Goal: Task Accomplishment & Management: Manage account settings

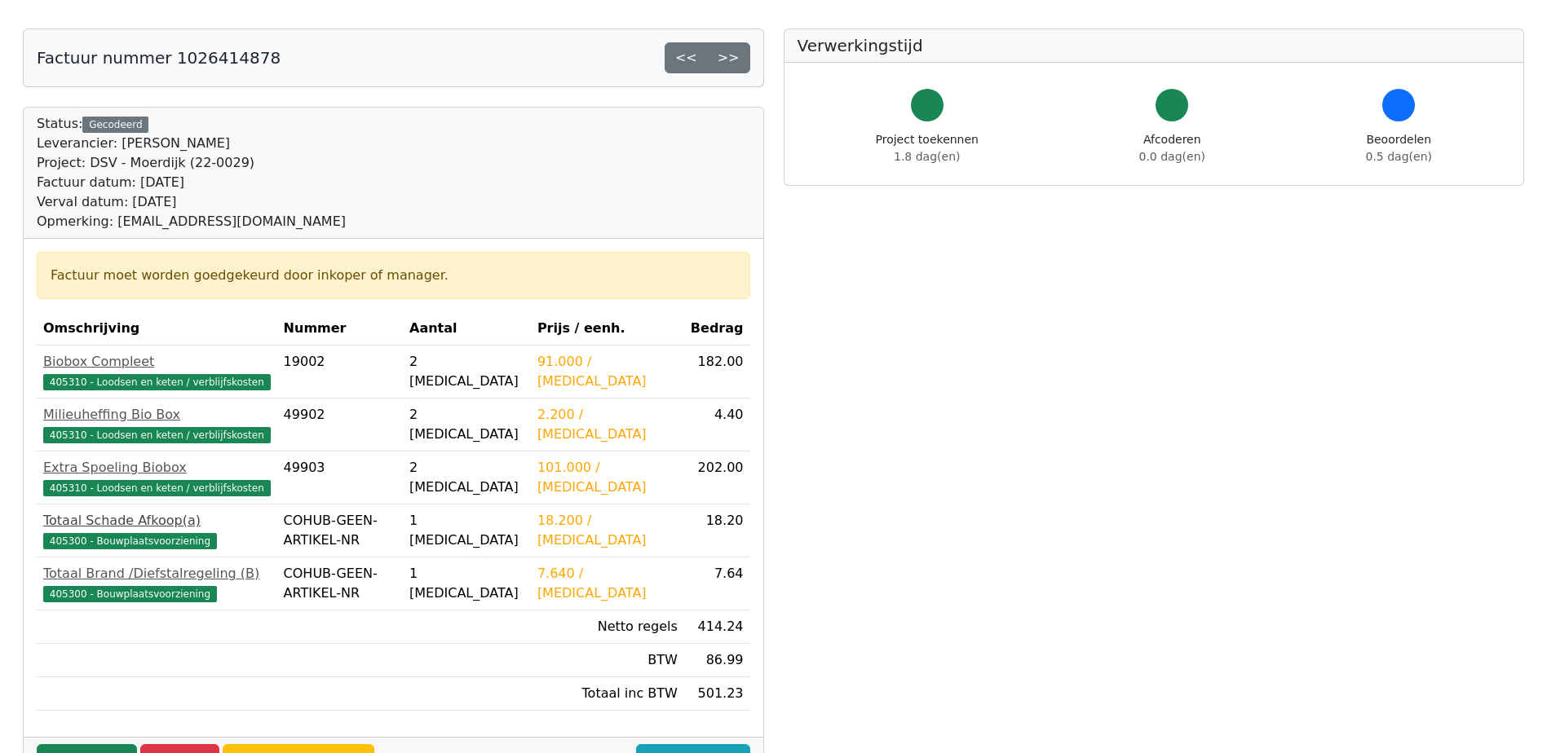
scroll to position [163, 0]
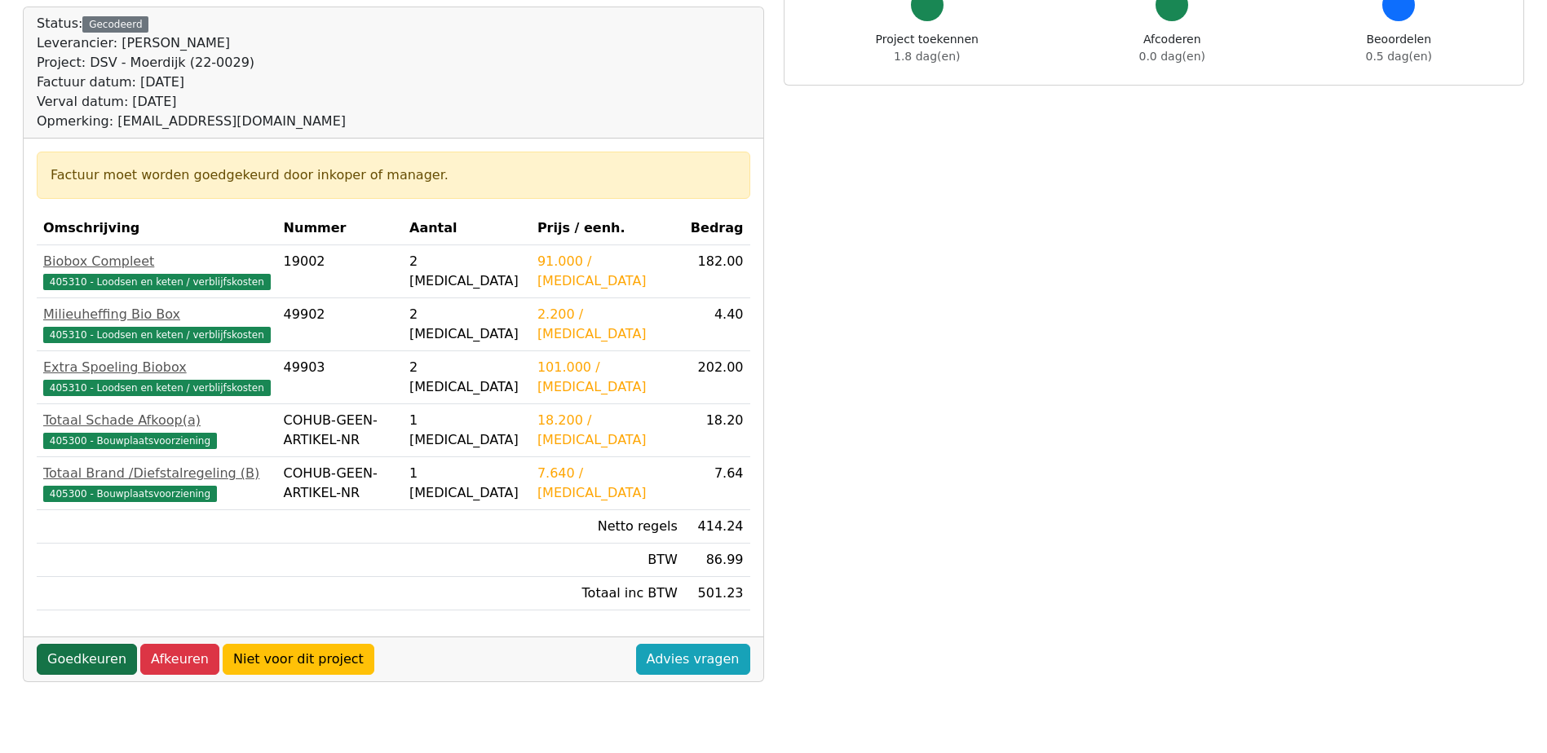
click at [93, 665] on link "Goedkeuren" at bounding box center [87, 659] width 100 height 31
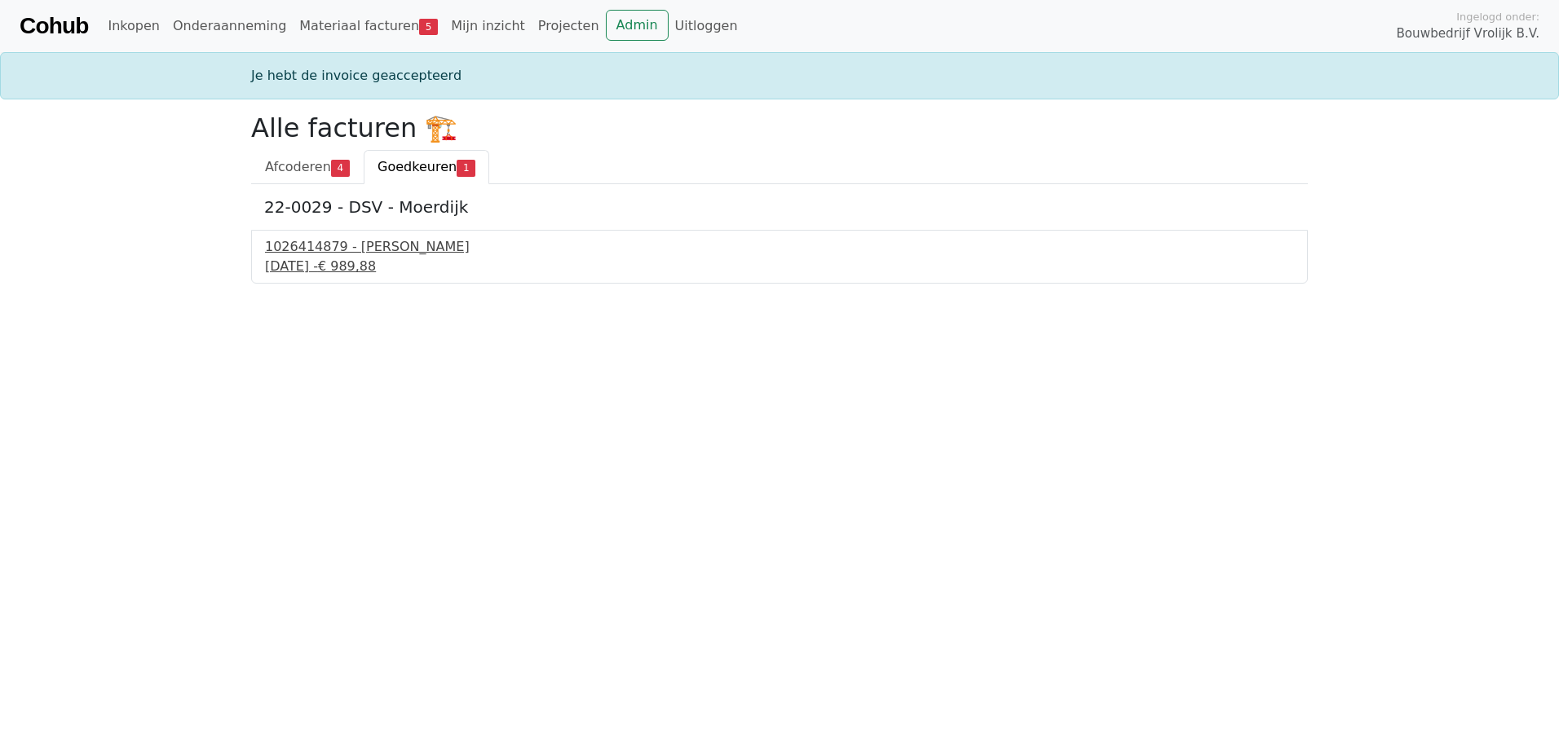
click at [376, 260] on span "€ 989,88" at bounding box center [347, 265] width 58 height 15
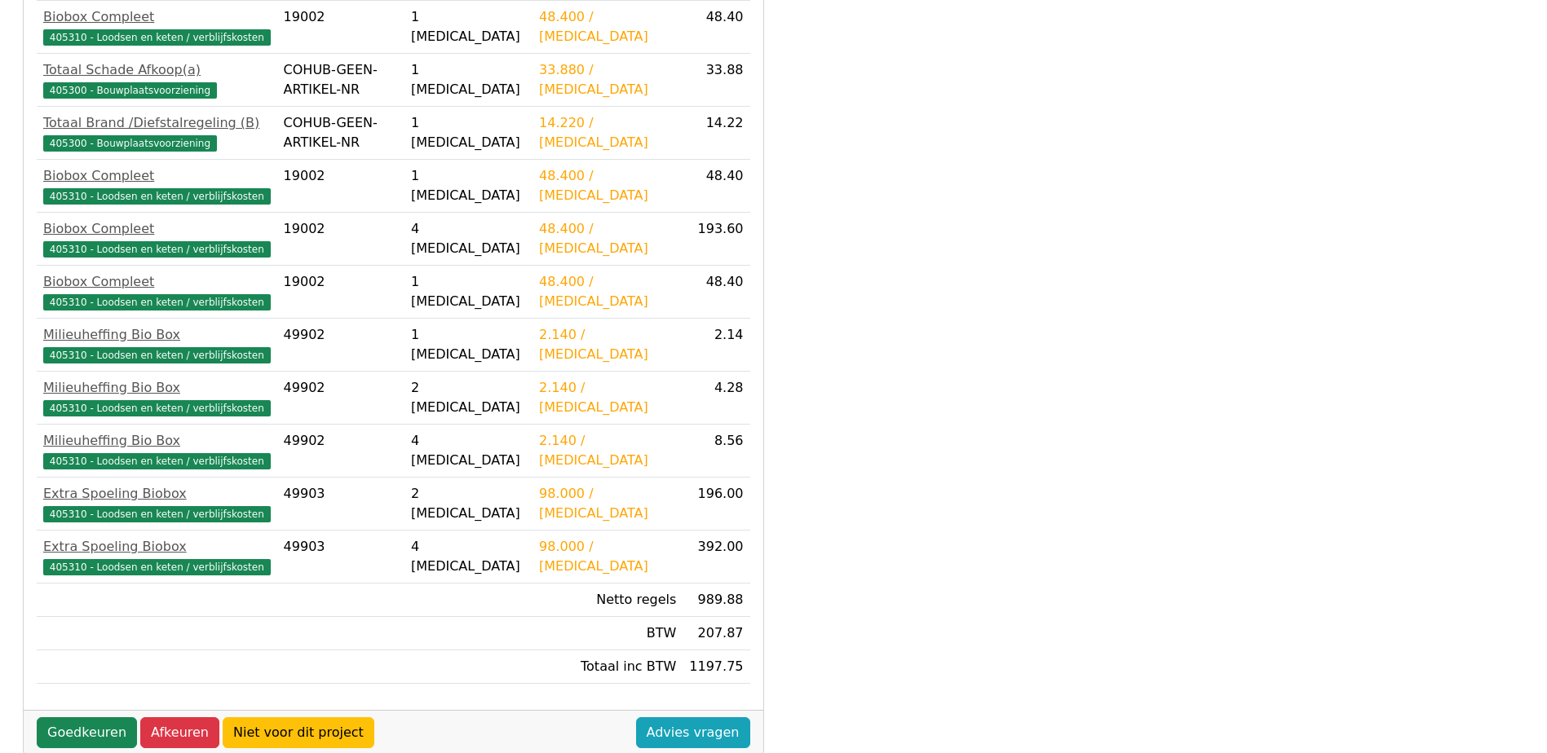
scroll to position [456, 0]
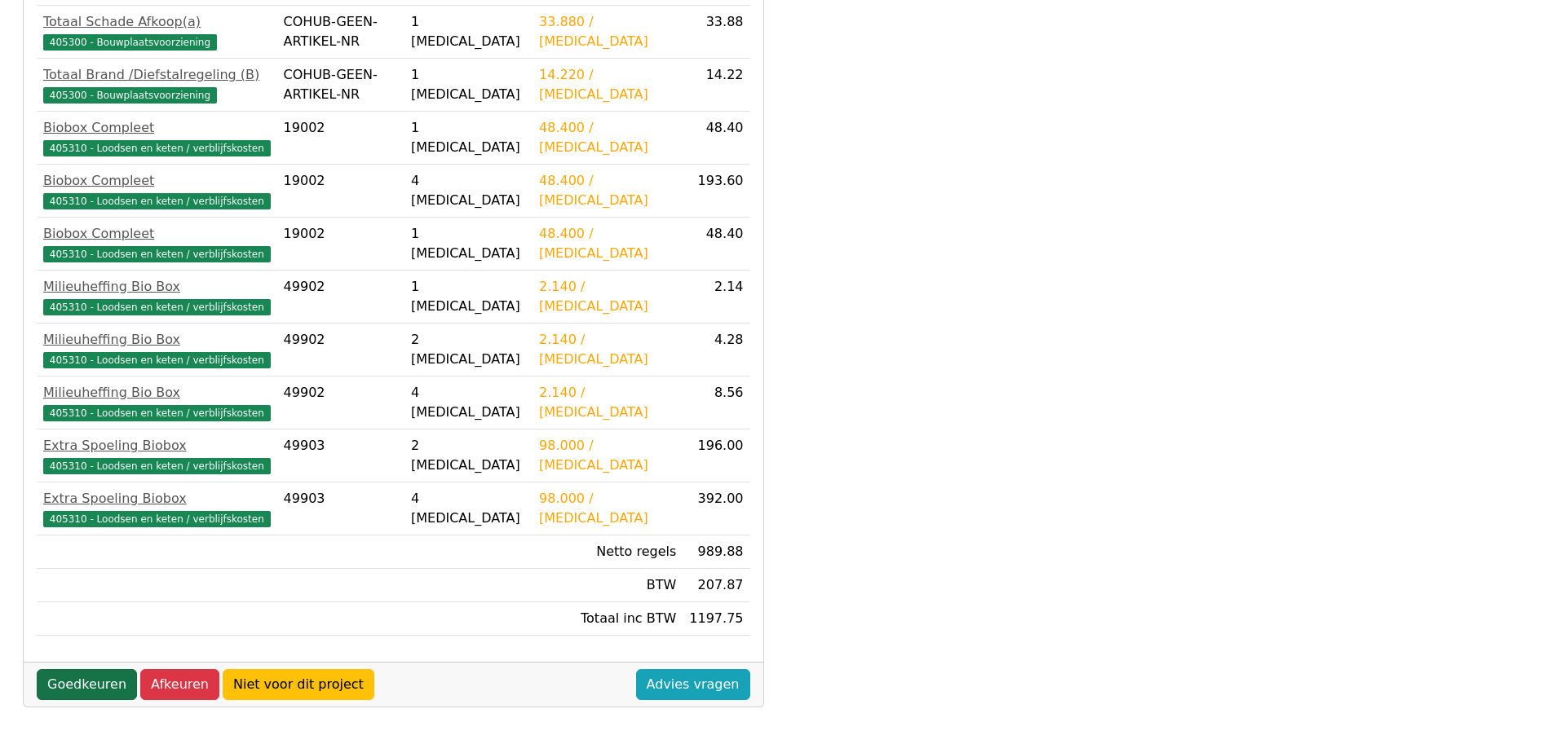
click at [72, 686] on link "Goedkeuren" at bounding box center [87, 684] width 100 height 31
